Goal: Entertainment & Leisure: Consume media (video, audio)

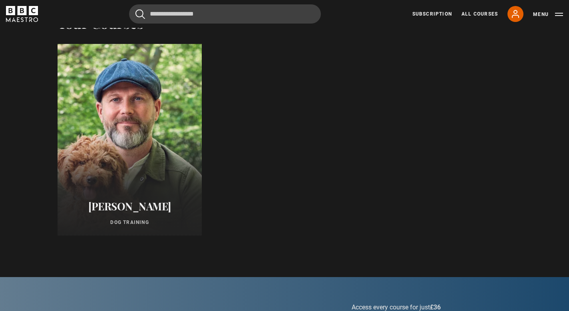
scroll to position [434, 0]
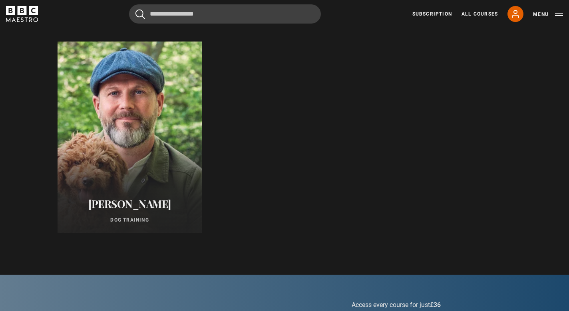
click at [120, 161] on div at bounding box center [129, 137] width 159 height 211
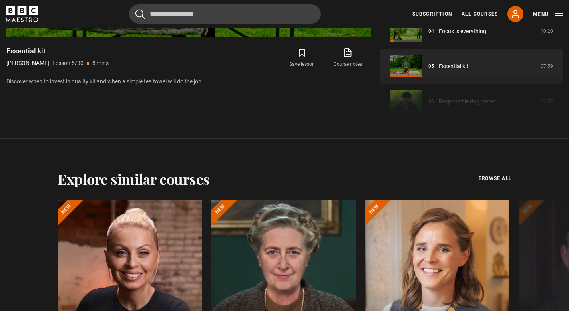
scroll to position [522, 0]
click at [426, 100] on div "Course trailer 01 Dog Training Introduction 02:34 02 How I became a dog trainer…" at bounding box center [472, 68] width 182 height 109
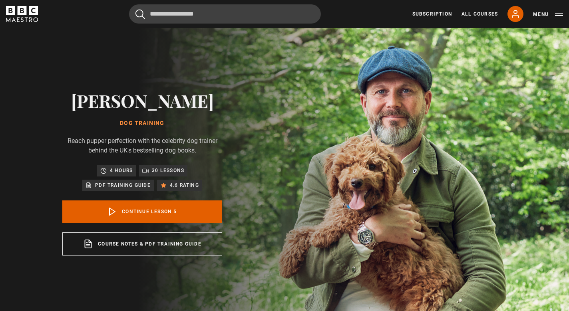
scroll to position [4, 0]
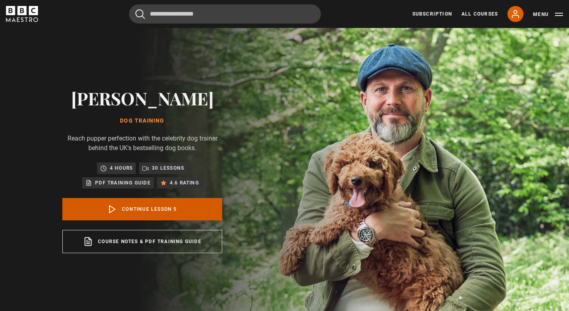
click at [113, 208] on icon at bounding box center [113, 210] width 10 height 10
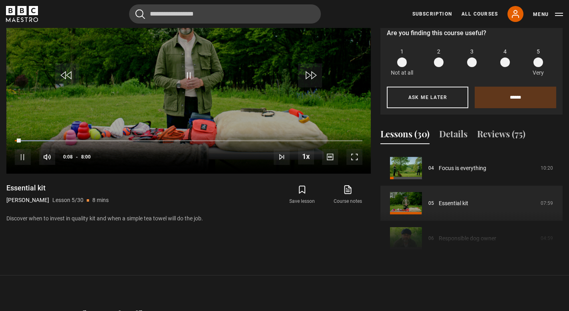
scroll to position [388, 0]
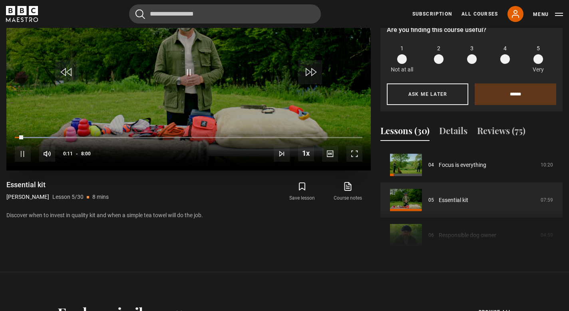
click at [313, 74] on span "Video Player" at bounding box center [310, 72] width 24 height 24
click at [311, 73] on span "Video Player" at bounding box center [310, 72] width 24 height 24
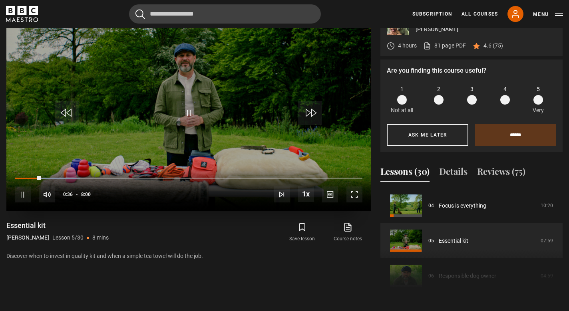
scroll to position [347, 0]
drag, startPoint x: 40, startPoint y: 177, endPoint x: 215, endPoint y: 184, distance: 174.8
click at [215, 184] on div "10s Skip Back 10 seconds Play 10s Skip Forward 10 seconds Loaded : 18.70% 0:35 …" at bounding box center [188, 189] width 365 height 44
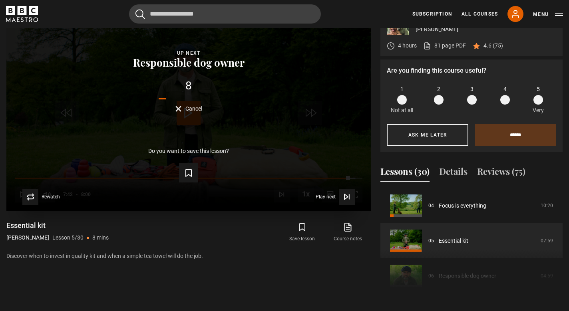
drag, startPoint x: 211, startPoint y: 178, endPoint x: 361, endPoint y: 177, distance: 149.1
click at [361, 178] on video-js "Video Player is loading. Play Lesson Essential kit 10s Skip Back 10 seconds Pla…" at bounding box center [188, 108] width 365 height 205
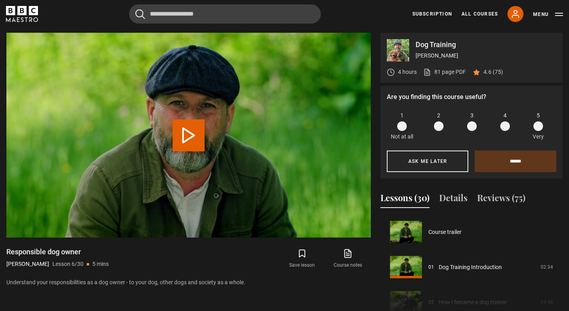
scroll to position [176, 0]
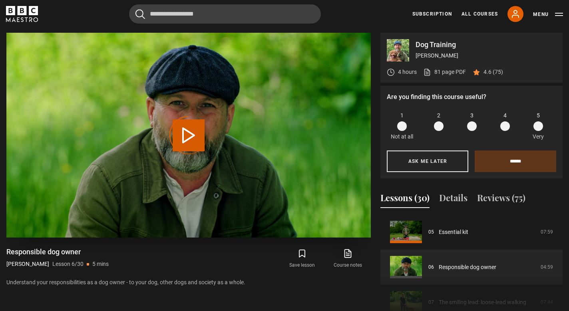
click at [187, 139] on div "Video Player is loading." at bounding box center [189, 136] width 40 height 40
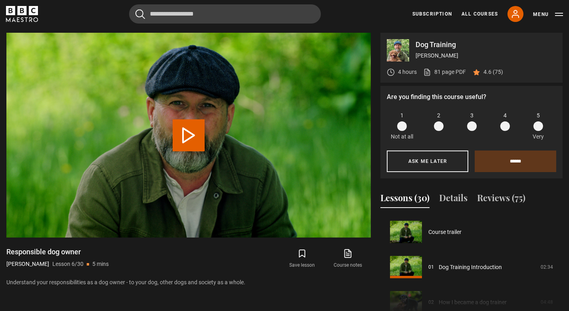
scroll to position [176, 0]
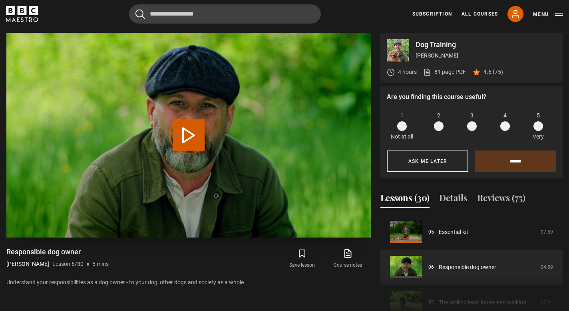
click at [182, 134] on div "Video Player is loading." at bounding box center [189, 136] width 40 height 40
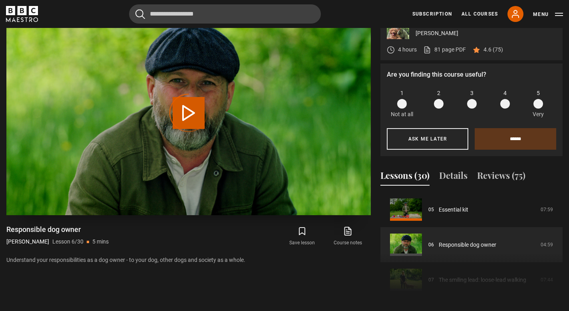
scroll to position [344, 0]
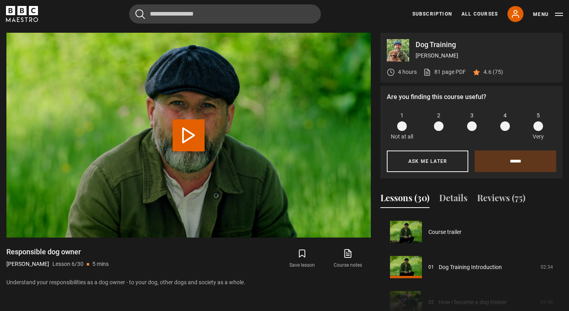
scroll to position [176, 0]
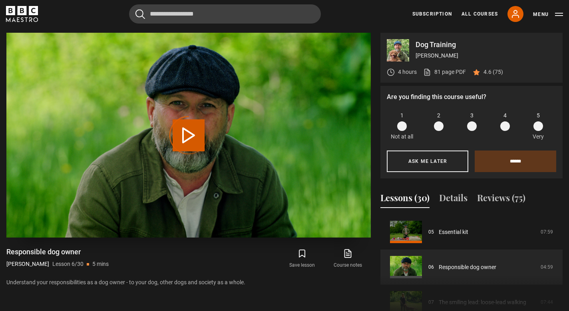
click at [191, 135] on div "Video Player is loading." at bounding box center [189, 136] width 40 height 40
click at [562, 14] on button "Menu" at bounding box center [548, 14] width 30 height 8
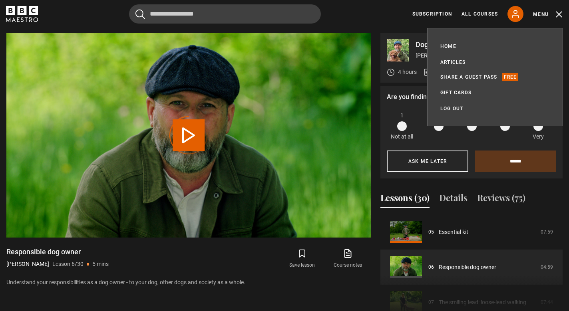
click at [562, 14] on button "Menu" at bounding box center [548, 14] width 30 height 8
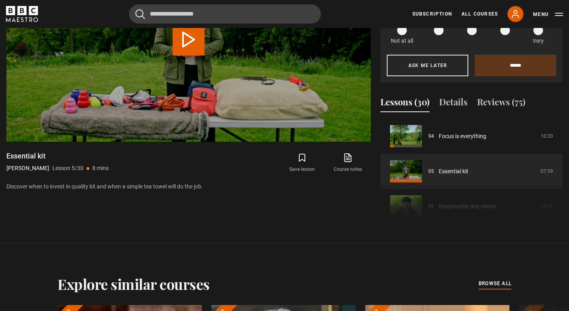
scroll to position [417, 0]
click at [395, 100] on button "Lessons (30)" at bounding box center [405, 103] width 49 height 17
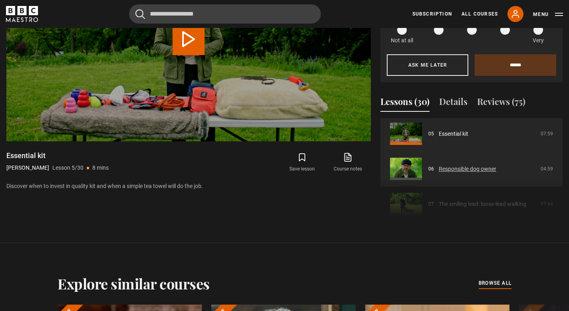
scroll to position [181, 0]
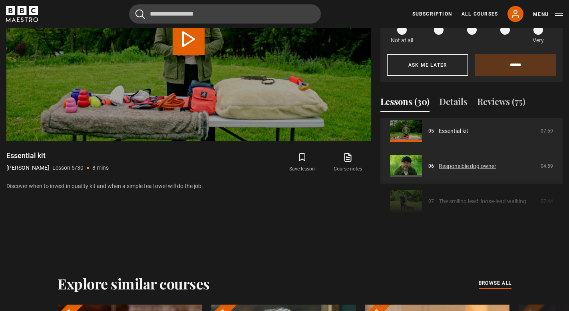
click at [458, 165] on link "Responsible dog owner" at bounding box center [468, 166] width 58 height 8
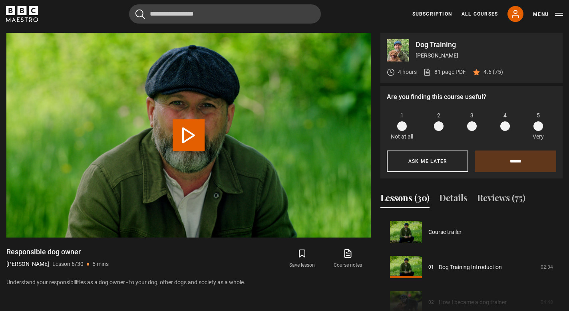
scroll to position [176, 0]
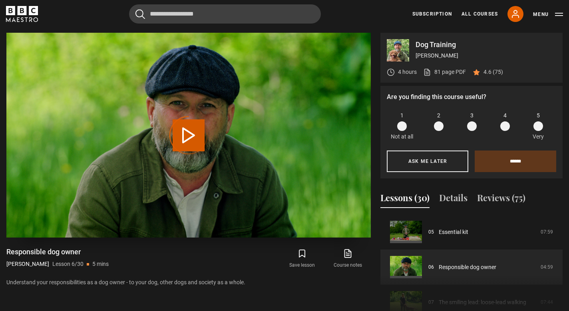
click at [190, 137] on div "Video Player is loading." at bounding box center [189, 136] width 40 height 40
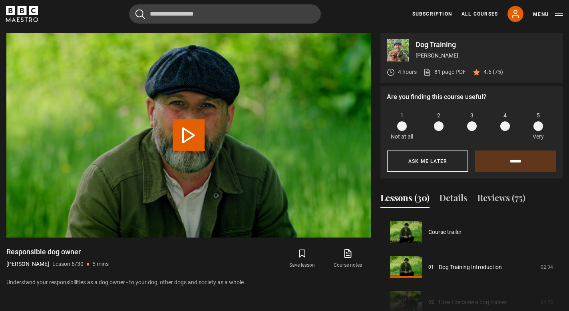
scroll to position [176, 0]
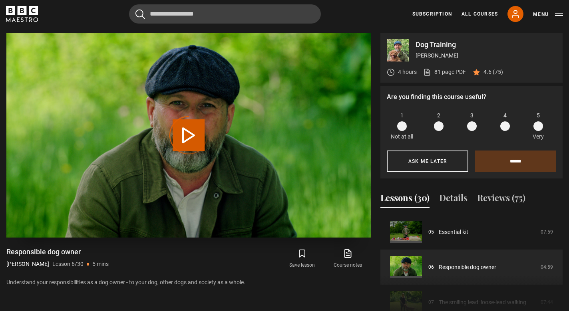
click at [187, 136] on div "Video Player is loading." at bounding box center [189, 136] width 40 height 40
click at [177, 121] on div "Video Player is loading." at bounding box center [189, 136] width 40 height 40
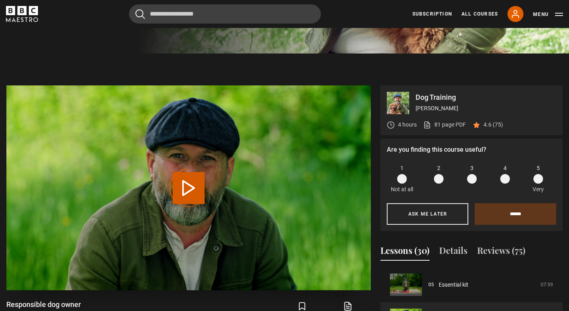
scroll to position [264, 0]
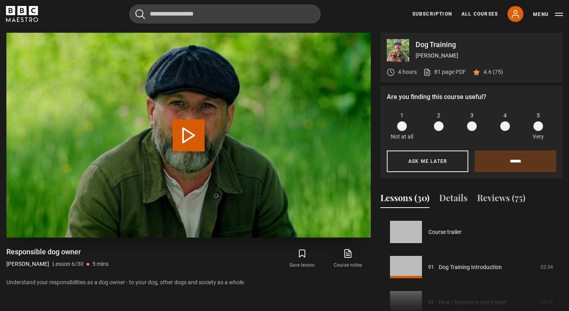
scroll to position [176, 0]
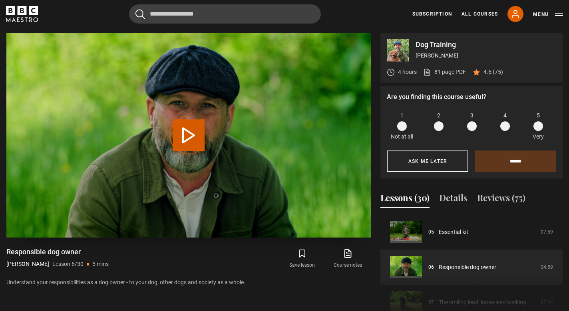
click at [189, 134] on div "Video Player is loading." at bounding box center [189, 136] width 40 height 40
click at [185, 136] on div "Video Player is loading." at bounding box center [189, 136] width 40 height 40
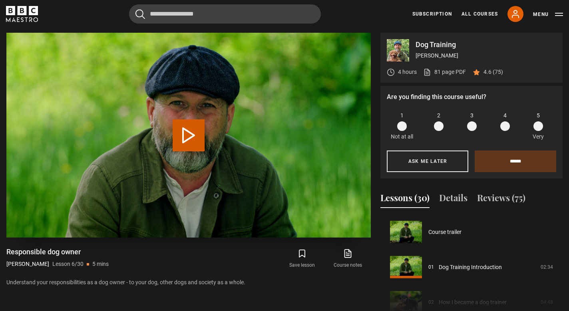
scroll to position [176, 0]
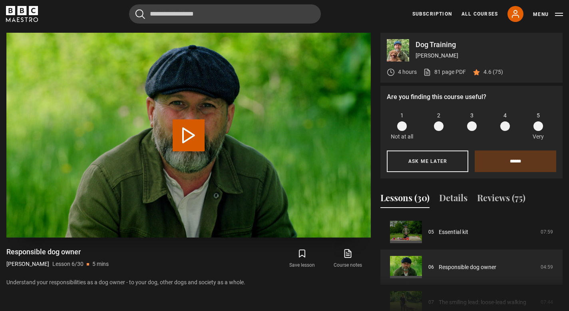
click at [190, 138] on button "Play Lesson Responsible dog owner" at bounding box center [189, 136] width 32 height 32
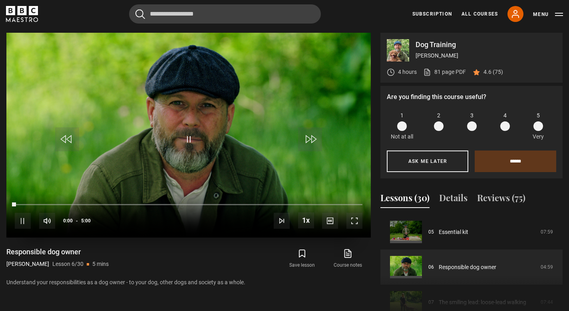
click at [358, 219] on span "Video Player" at bounding box center [355, 221] width 16 height 16
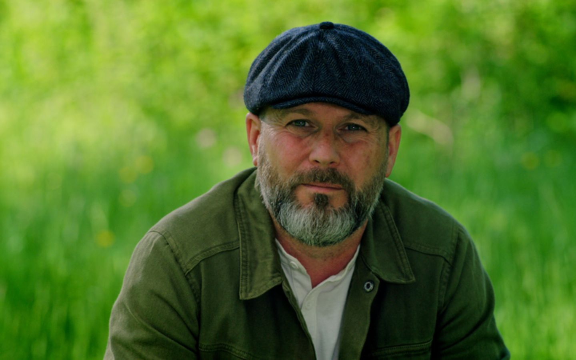
click at [267, 240] on video "Video Player" at bounding box center [288, 180] width 576 height 360
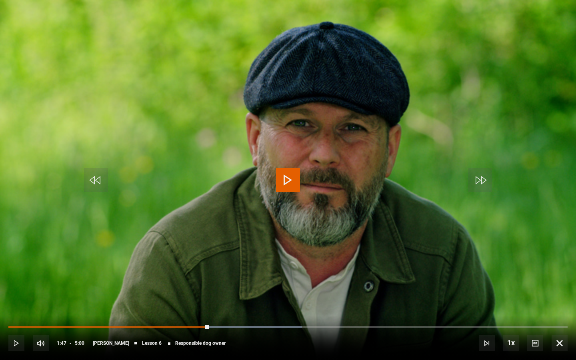
click at [289, 181] on span "Video Player" at bounding box center [288, 180] width 24 height 24
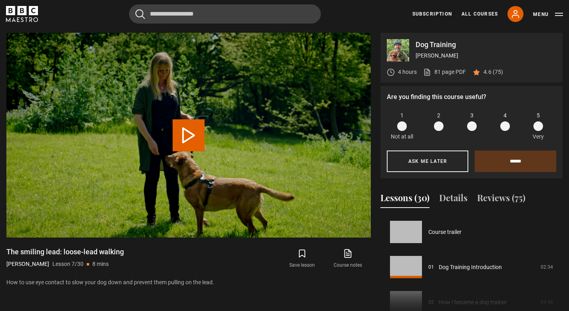
scroll to position [211, 0]
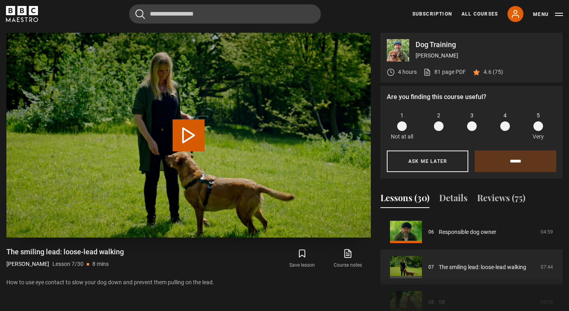
click at [186, 135] on button "Play Lesson The smiling lead: loose-lead walking" at bounding box center [189, 136] width 32 height 32
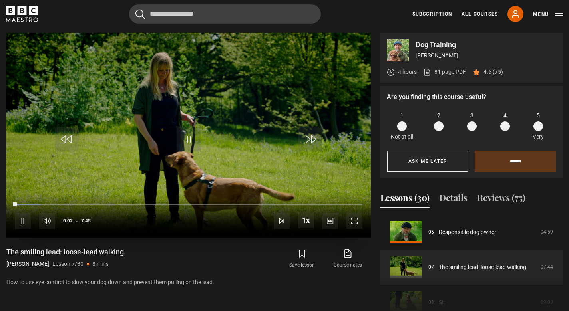
click at [353, 221] on span "Video Player" at bounding box center [355, 221] width 16 height 16
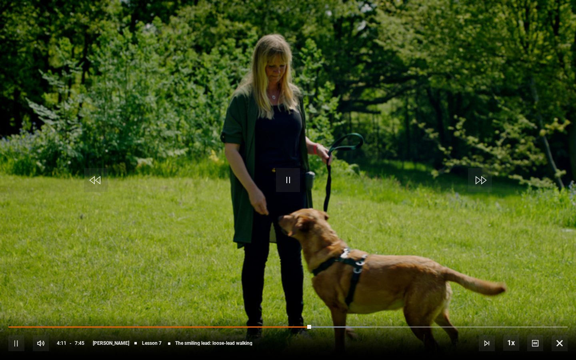
click at [518, 205] on video "Video Player" at bounding box center [288, 180] width 576 height 360
click at [287, 184] on span "Video Player" at bounding box center [288, 180] width 24 height 24
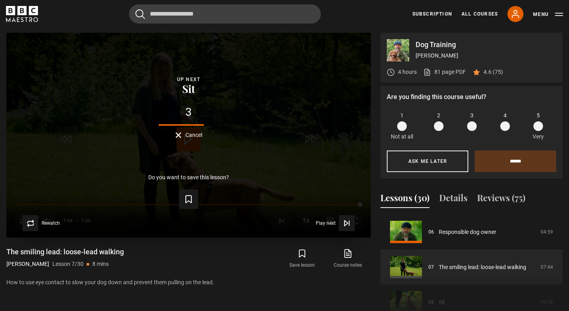
click at [178, 134] on button "Cancel" at bounding box center [188, 135] width 27 height 6
